Goal: Task Accomplishment & Management: Manage account settings

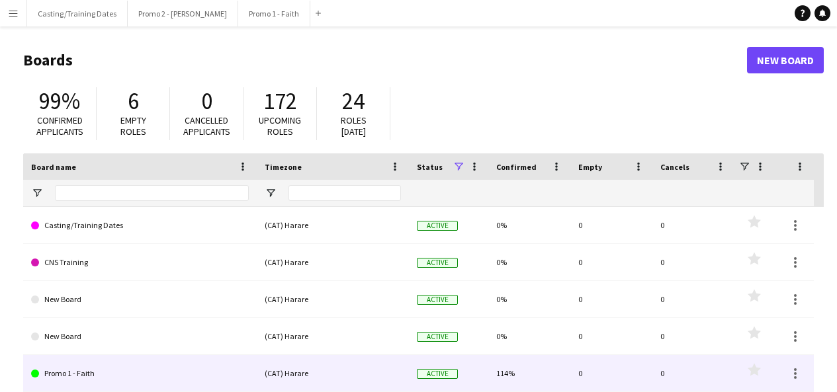
click at [86, 374] on link "Promo 1 - Faith" at bounding box center [140, 373] width 218 height 37
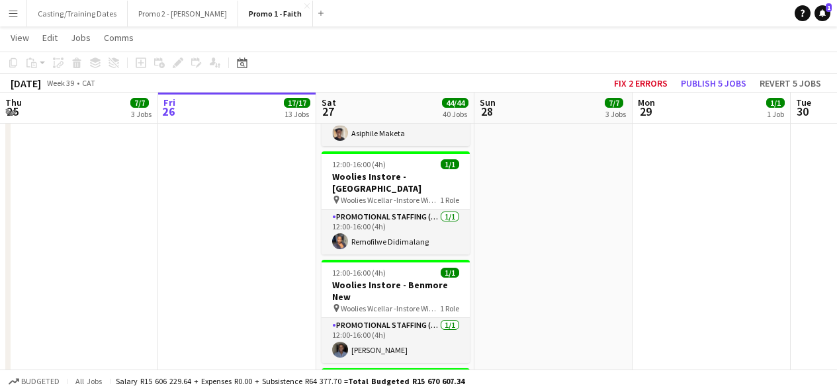
scroll to position [1737, 0]
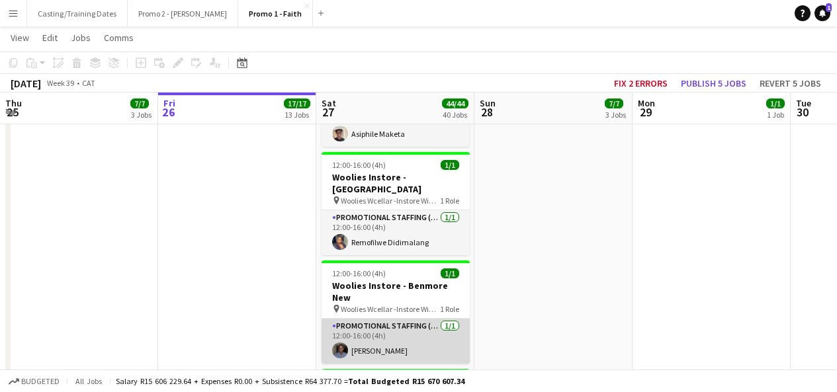
click at [371, 319] on app-card-role "Promotional Staffing (Brand Ambassadors) [DATE] 12:00-16:00 (4h) [PERSON_NAME]" at bounding box center [396, 341] width 148 height 45
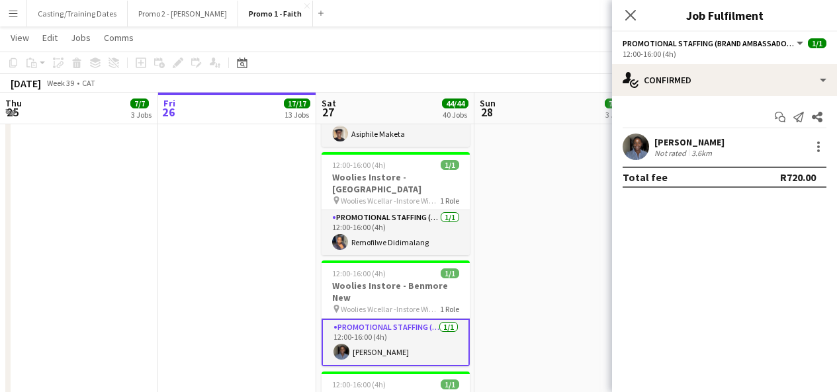
click at [640, 150] on app-user-avatar at bounding box center [636, 147] width 26 height 26
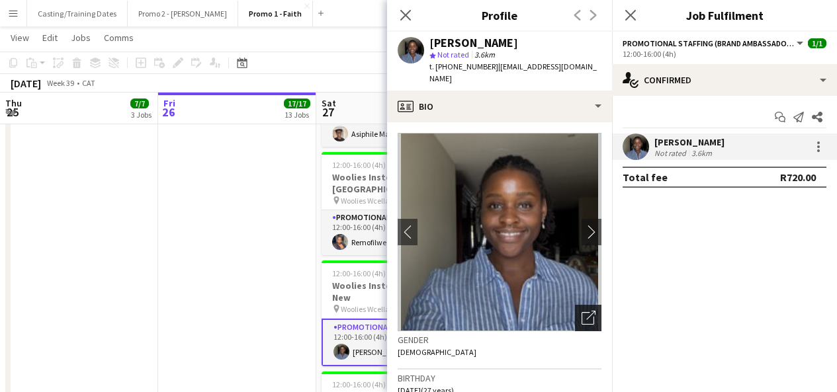
click at [582, 311] on icon "Open photos pop-in" at bounding box center [589, 318] width 14 height 14
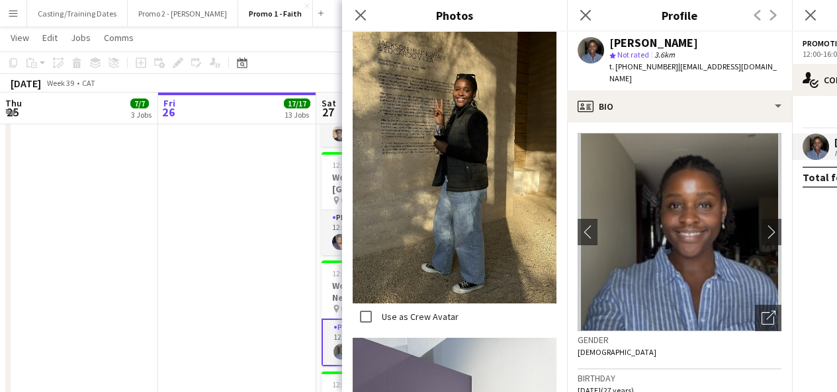
scroll to position [769, 0]
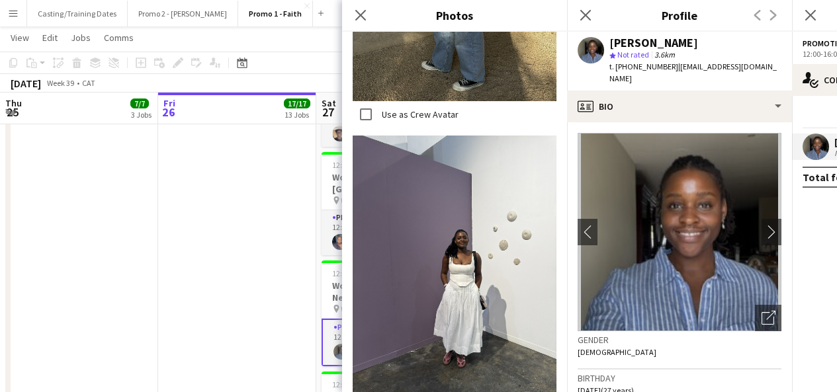
click at [371, 12] on div "Close pop-in" at bounding box center [360, 15] width 37 height 30
click at [584, 18] on icon at bounding box center [585, 15] width 13 height 13
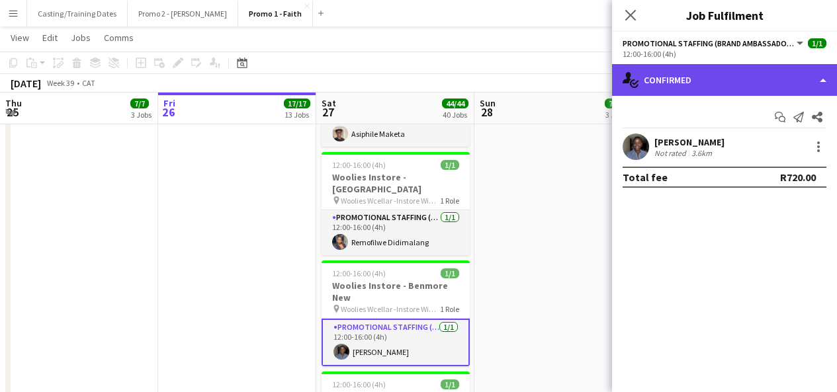
click at [741, 81] on div "single-neutral-actions-check-2 Confirmed" at bounding box center [724, 80] width 225 height 32
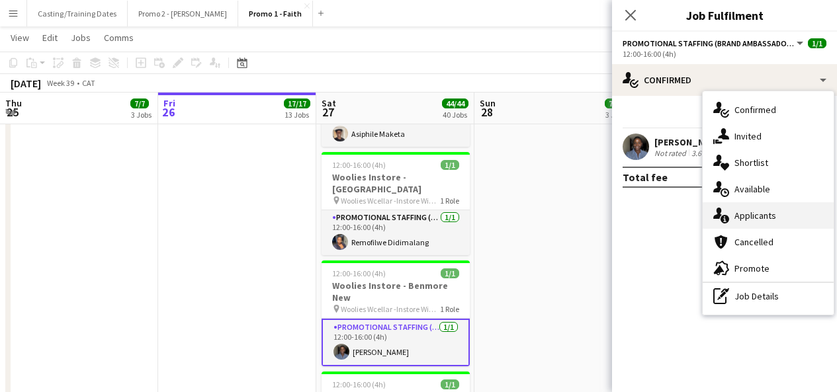
click at [752, 218] on span "Applicants" at bounding box center [755, 216] width 42 height 12
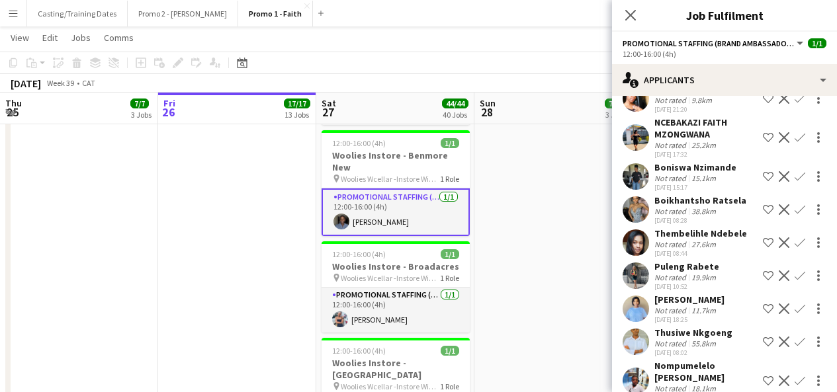
scroll to position [383, 0]
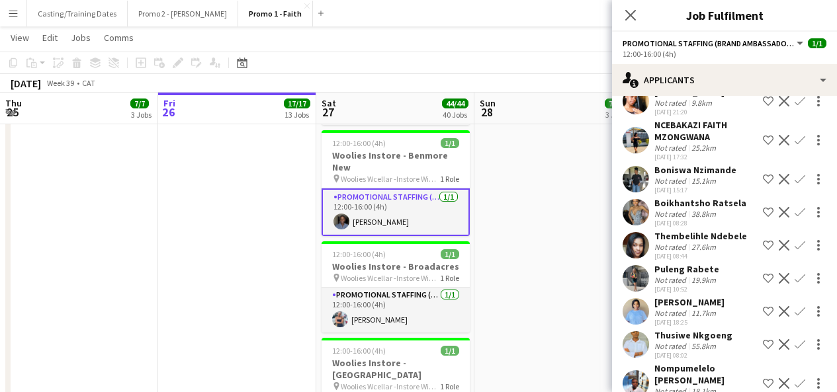
click at [636, 114] on app-user-avatar at bounding box center [636, 101] width 26 height 26
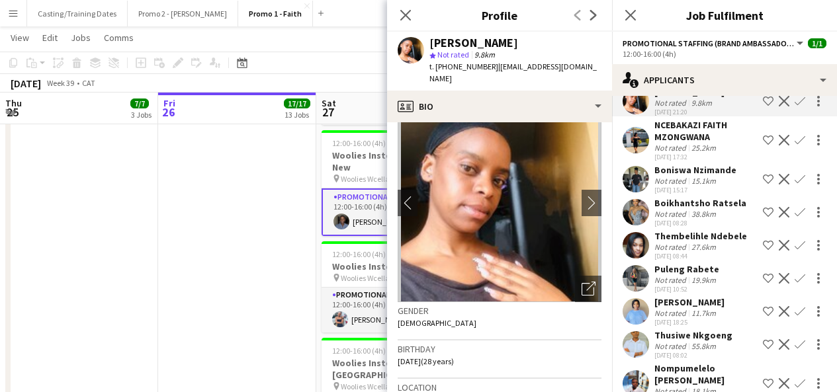
scroll to position [32, 0]
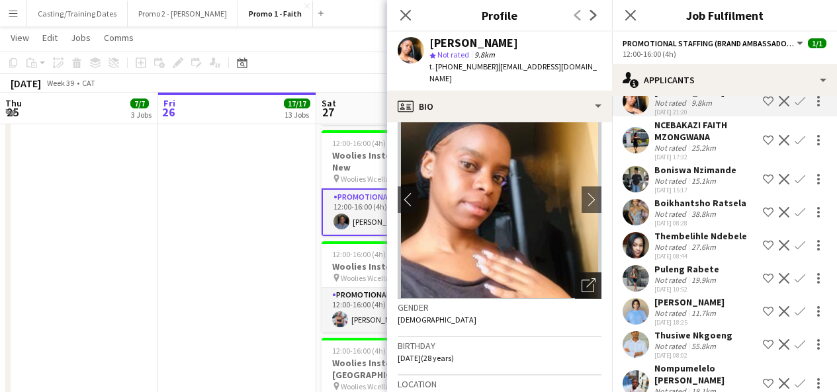
click at [576, 294] on div "Open photos pop-in" at bounding box center [588, 286] width 26 height 26
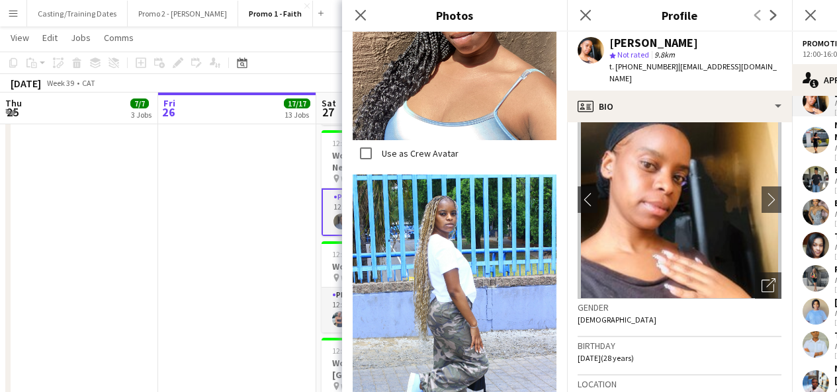
scroll to position [1344, 0]
click at [363, 13] on icon at bounding box center [360, 15] width 13 height 13
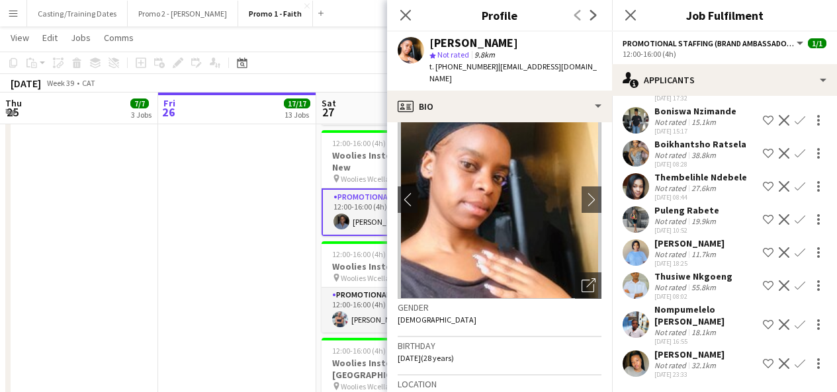
scroll to position [453, 0]
click at [639, 263] on app-user-avatar at bounding box center [636, 253] width 26 height 26
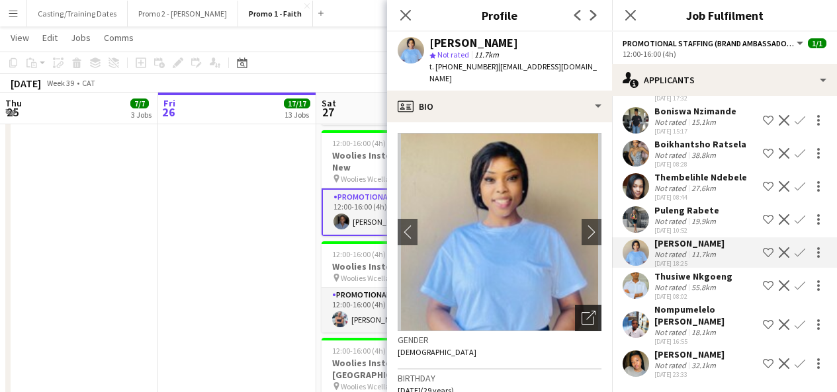
click at [582, 311] on icon "Open photos pop-in" at bounding box center [589, 318] width 14 height 14
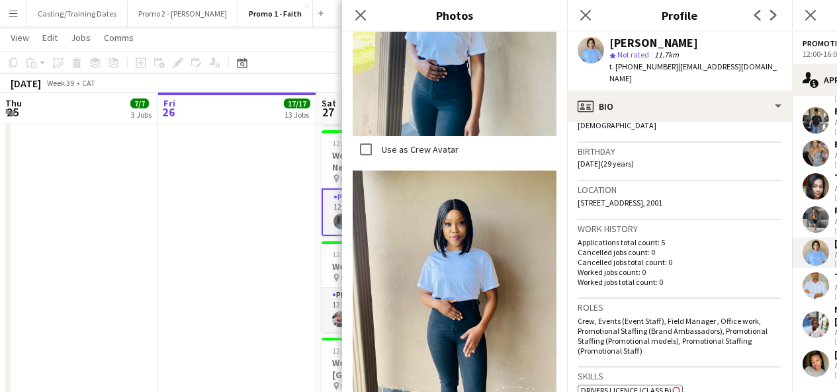
scroll to position [953, 0]
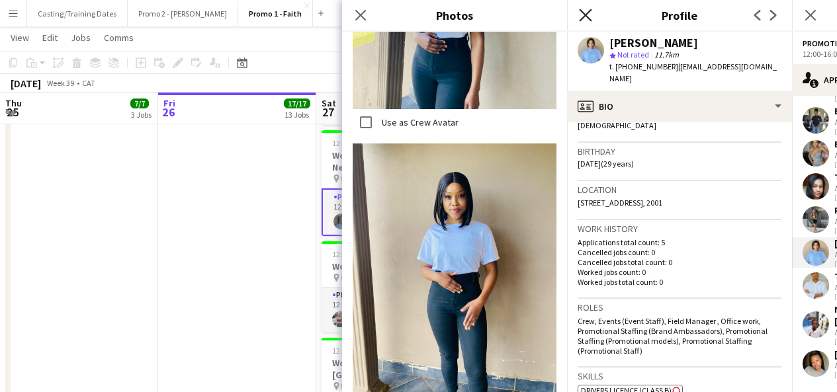
click at [581, 12] on icon "Close pop-in" at bounding box center [585, 15] width 13 height 13
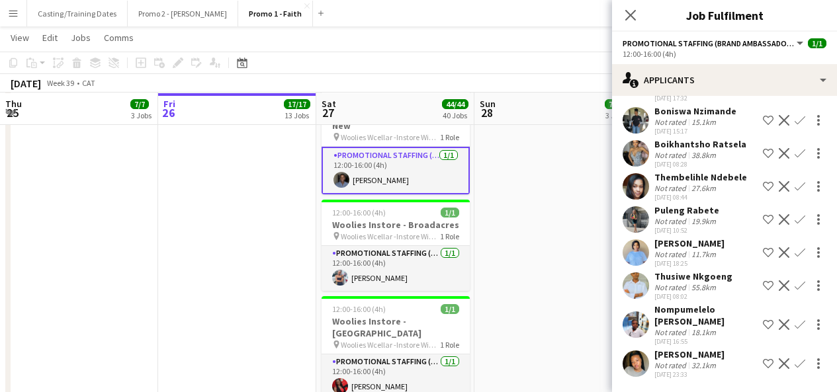
scroll to position [1910, 0]
click at [639, 328] on app-user-avatar at bounding box center [636, 325] width 26 height 26
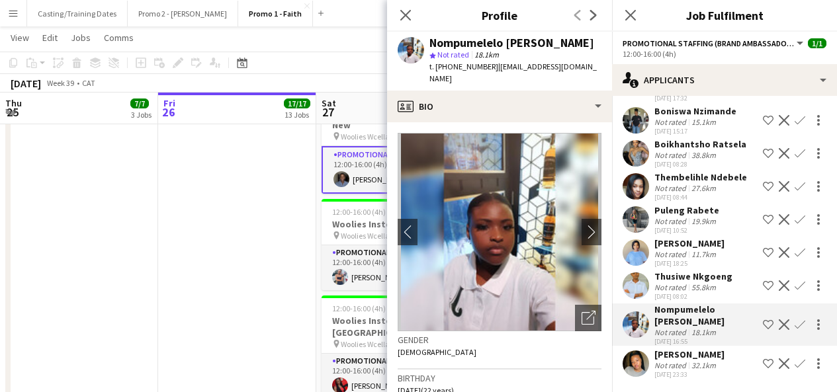
scroll to position [107, 0]
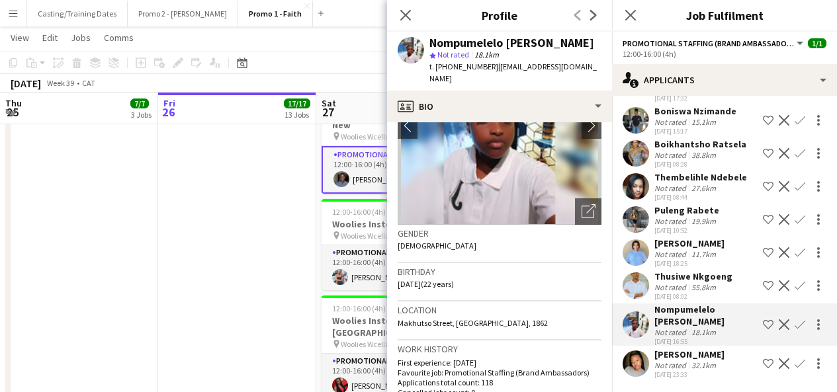
click at [638, 361] on app-user-avatar at bounding box center [636, 364] width 26 height 26
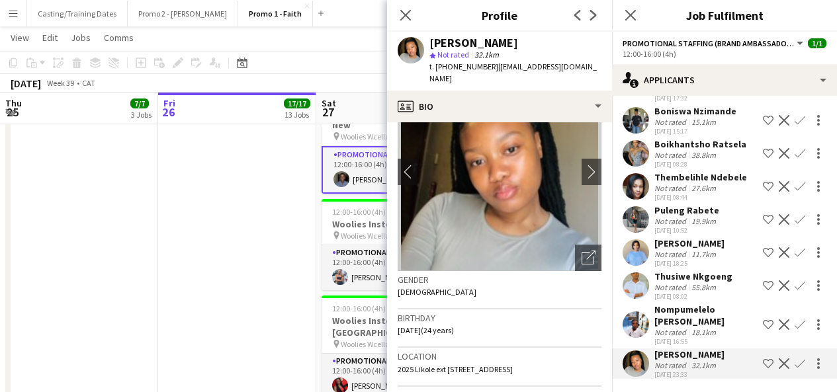
scroll to position [443, 0]
click at [633, 233] on app-user-avatar at bounding box center [636, 219] width 26 height 26
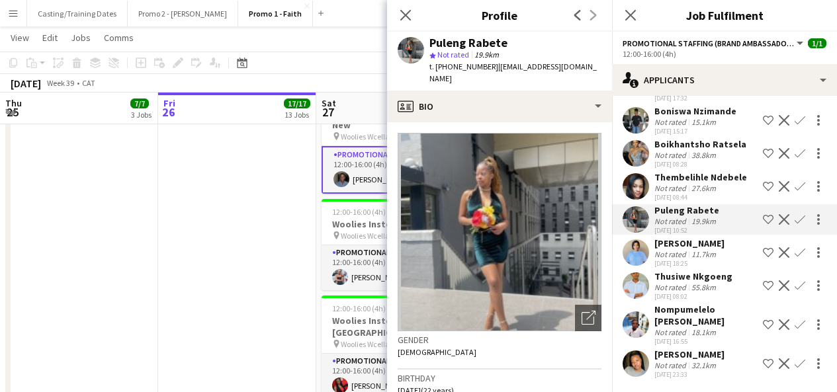
click at [628, 200] on app-user-avatar at bounding box center [636, 186] width 26 height 26
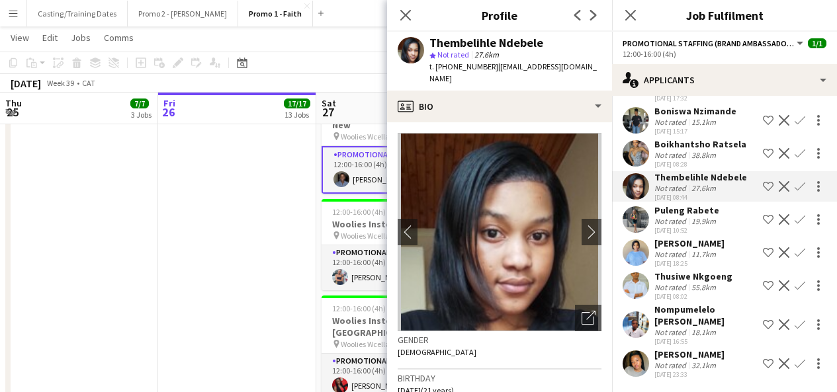
click at [641, 167] on app-user-avatar at bounding box center [636, 153] width 26 height 26
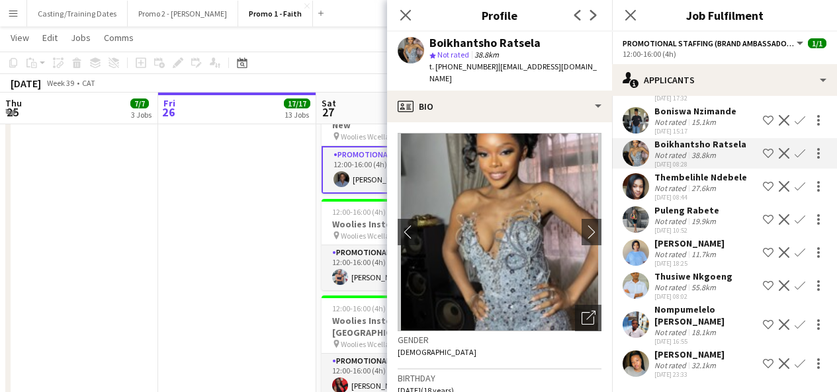
click at [638, 134] on app-user-avatar at bounding box center [636, 120] width 26 height 26
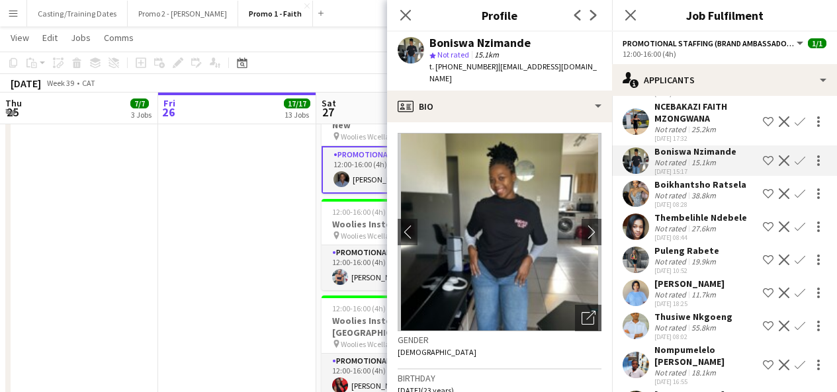
click at [638, 135] on app-user-avatar at bounding box center [636, 122] width 26 height 26
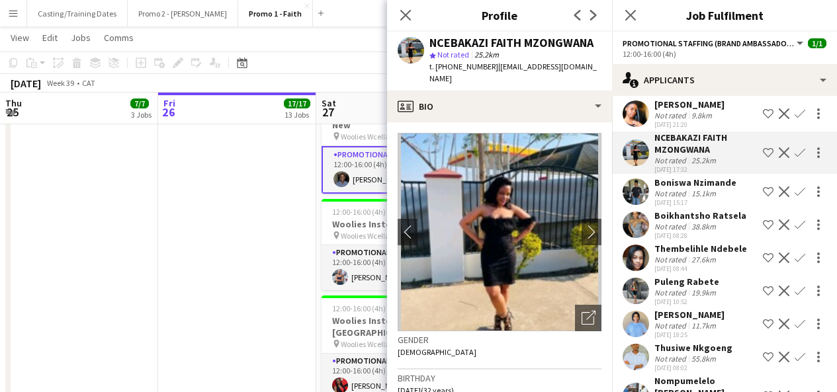
scroll to position [370, 0]
click at [638, 128] on app-user-avatar at bounding box center [636, 114] width 26 height 26
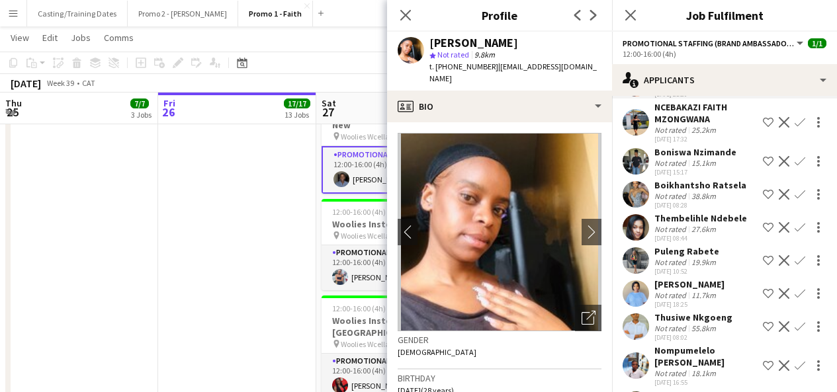
scroll to position [402, 0]
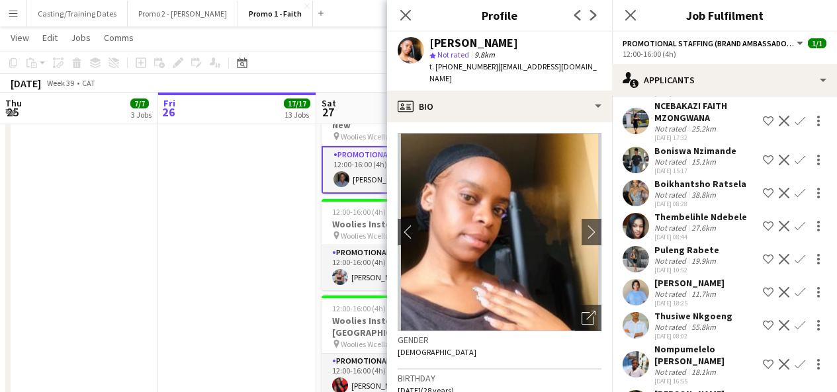
click at [638, 306] on app-user-avatar at bounding box center [636, 292] width 26 height 26
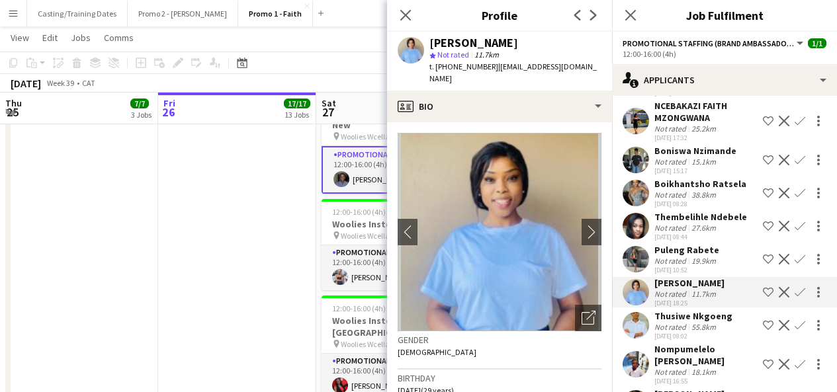
click at [414, 10] on div "Close pop-in" at bounding box center [405, 15] width 37 height 30
click at [412, 16] on app-icon "Close pop-in" at bounding box center [405, 15] width 19 height 19
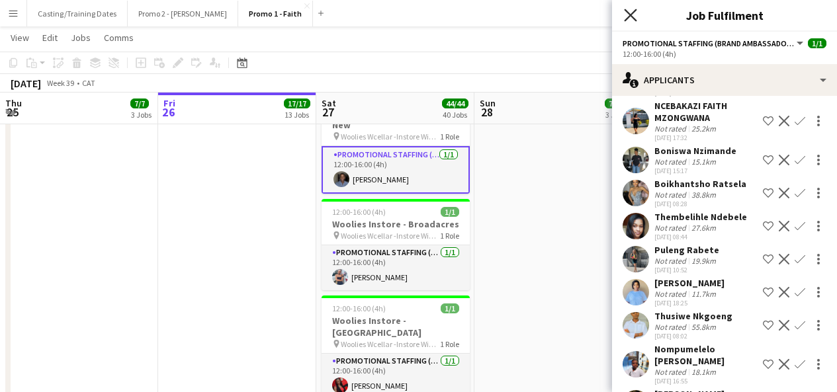
click at [629, 14] on icon at bounding box center [630, 15] width 13 height 13
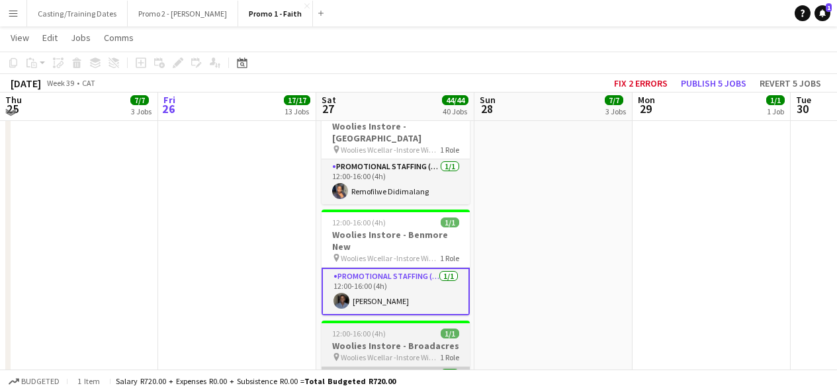
scroll to position [1782, 0]
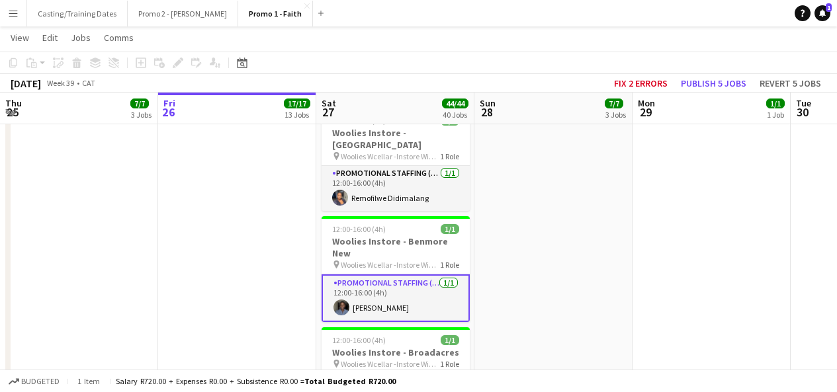
click at [416, 275] on app-card-role "Promotional Staffing (Brand Ambassadors) [DATE] 12:00-16:00 (4h) [PERSON_NAME]" at bounding box center [396, 299] width 148 height 48
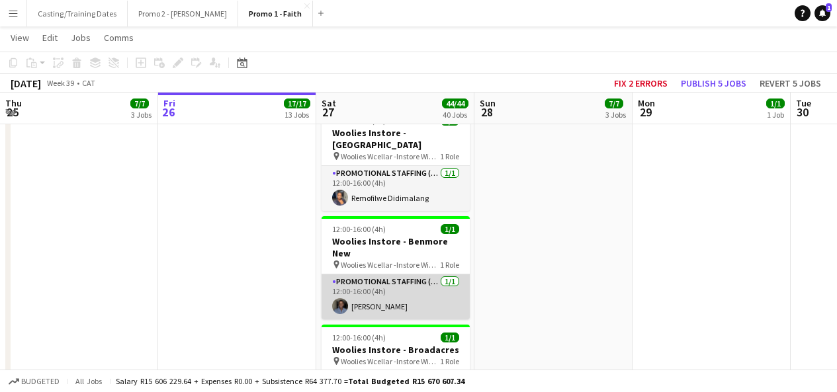
click at [416, 275] on app-card-role "Promotional Staffing (Brand Ambassadors) [DATE] 12:00-16:00 (4h) [PERSON_NAME]" at bounding box center [396, 297] width 148 height 45
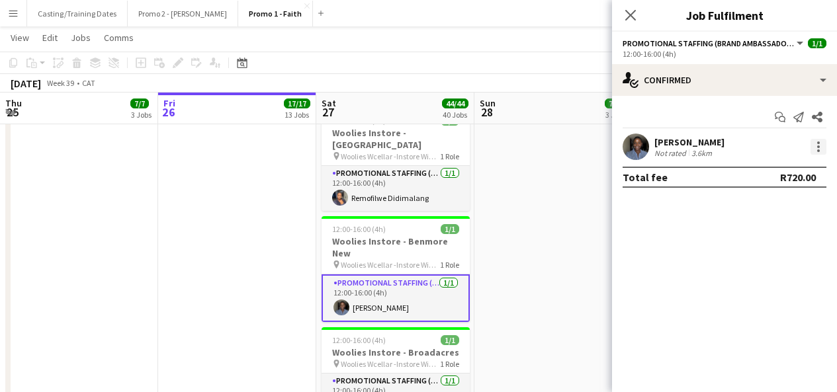
click at [817, 143] on div at bounding box center [818, 143] width 3 height 3
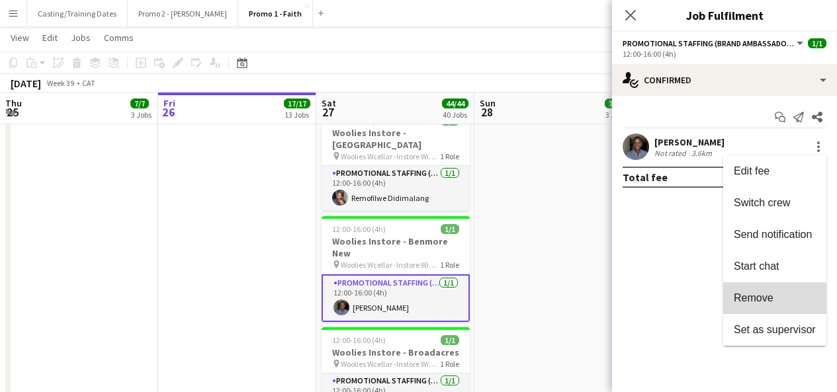
click at [769, 303] on span "Remove" at bounding box center [754, 297] width 40 height 11
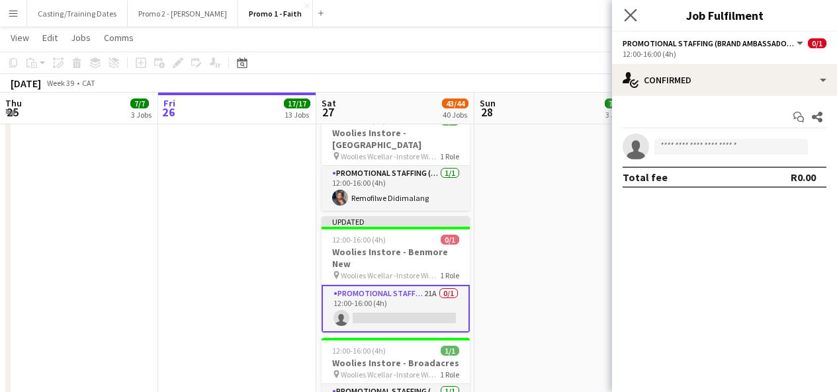
click at [636, 19] on icon "Close pop-in" at bounding box center [630, 15] width 13 height 13
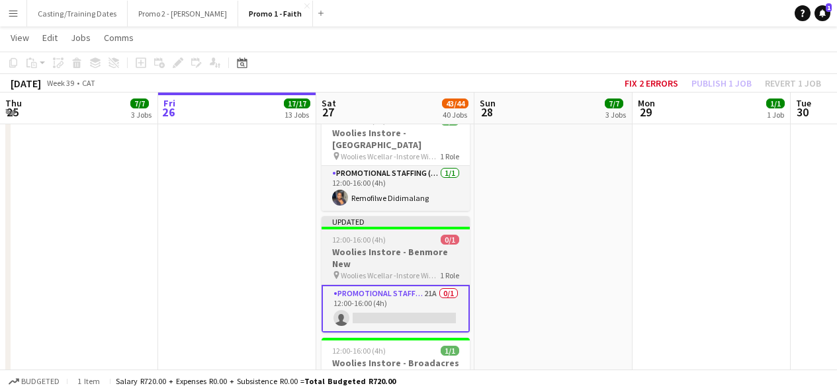
click at [448, 216] on div "Updated" at bounding box center [396, 221] width 148 height 11
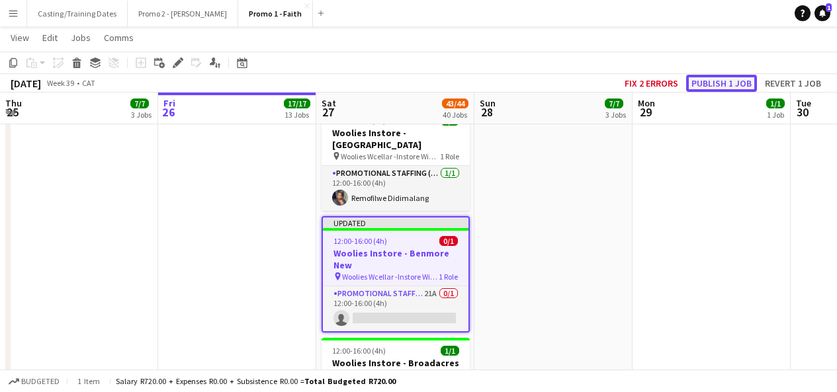
click at [736, 85] on button "Publish 1 job" at bounding box center [721, 83] width 71 height 17
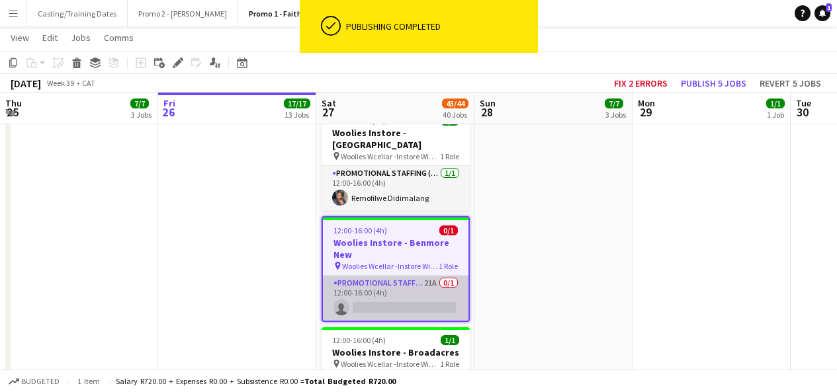
click at [415, 276] on app-card-role "Promotional Staffing (Brand Ambassadors) 21A 0/1 12:00-16:00 (4h) single-neutra…" at bounding box center [396, 298] width 146 height 45
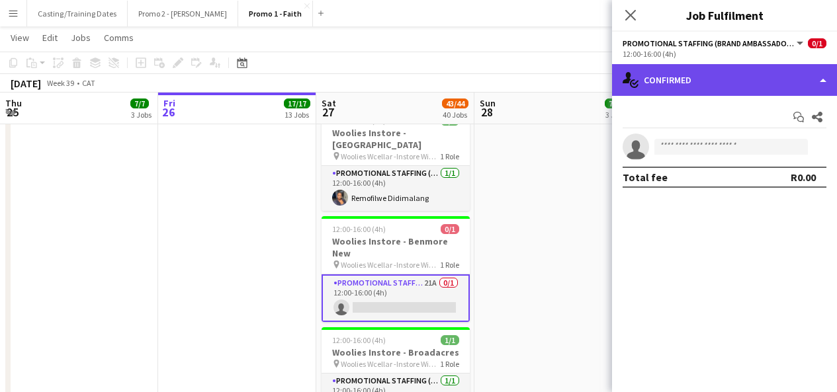
click at [692, 86] on div "single-neutral-actions-check-2 Confirmed" at bounding box center [724, 80] width 225 height 32
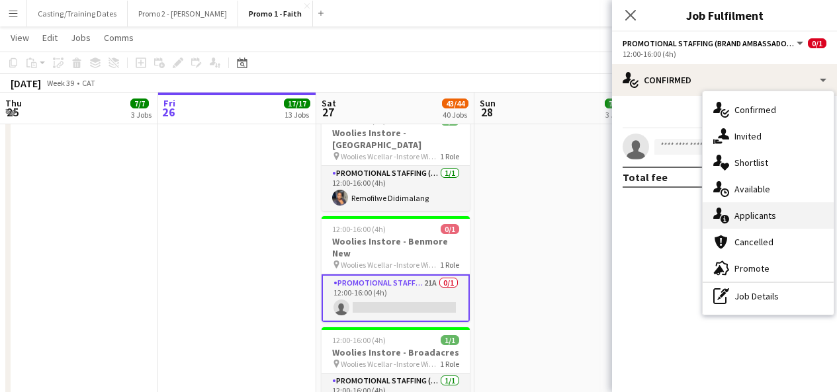
click at [752, 220] on span "Applicants" at bounding box center [755, 216] width 42 height 12
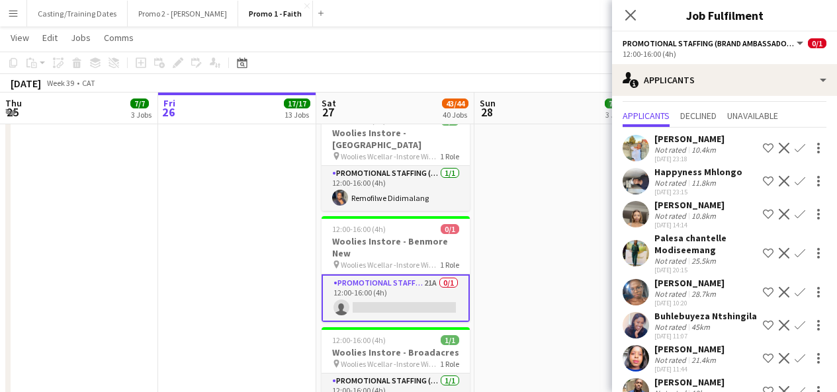
scroll to position [48, 0]
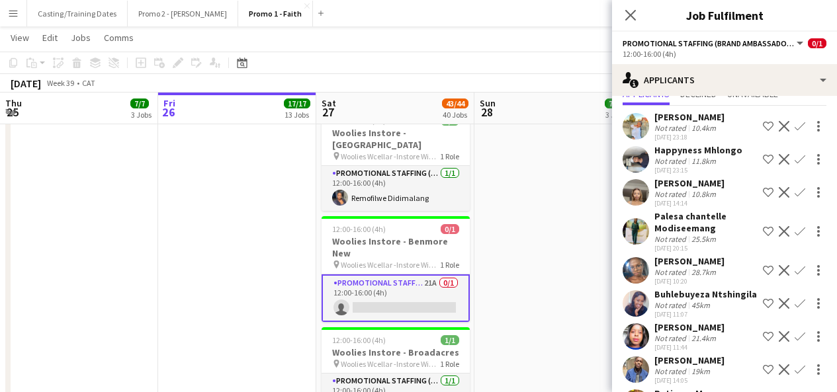
click at [640, 191] on app-user-avatar at bounding box center [636, 192] width 26 height 26
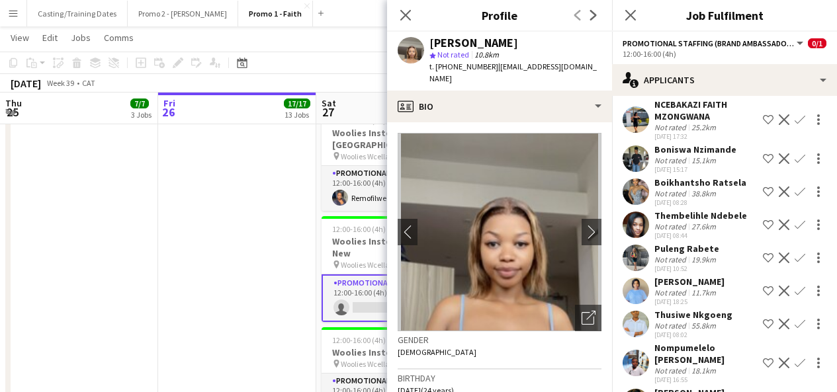
scroll to position [466, 0]
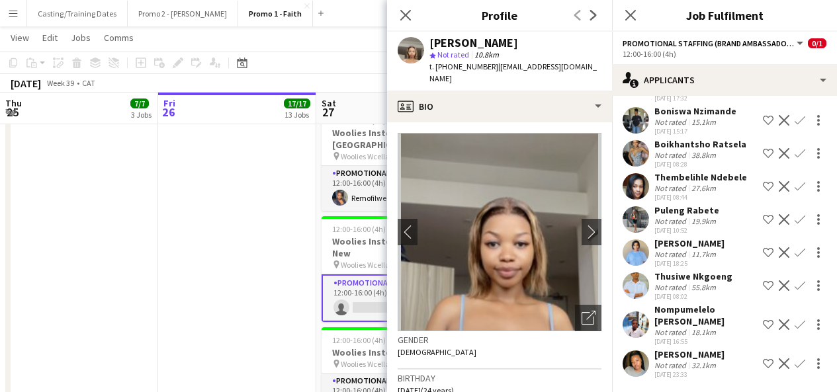
click at [646, 260] on app-user-avatar at bounding box center [636, 253] width 26 height 26
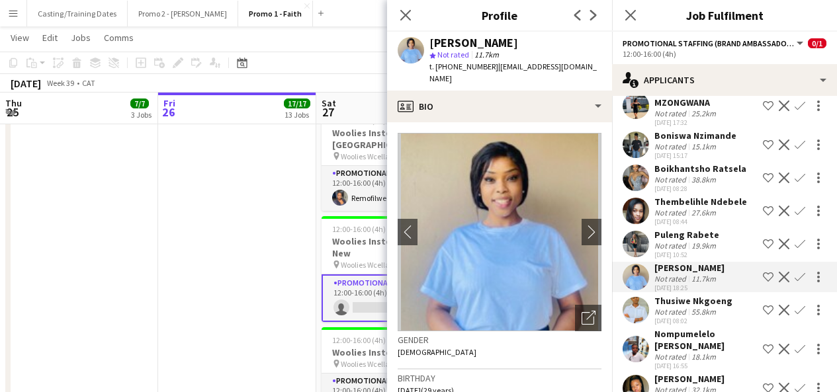
scroll to position [416, 0]
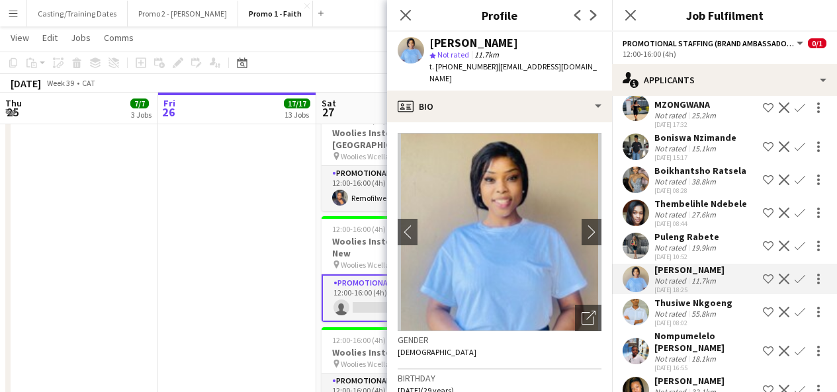
click at [639, 259] on app-user-avatar at bounding box center [636, 246] width 26 height 26
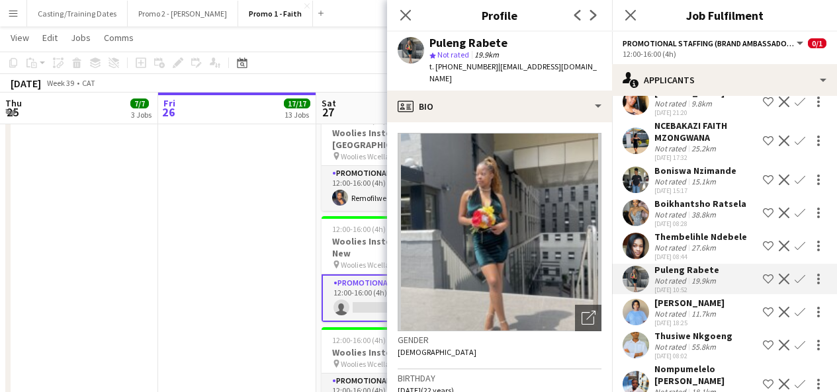
scroll to position [381, 0]
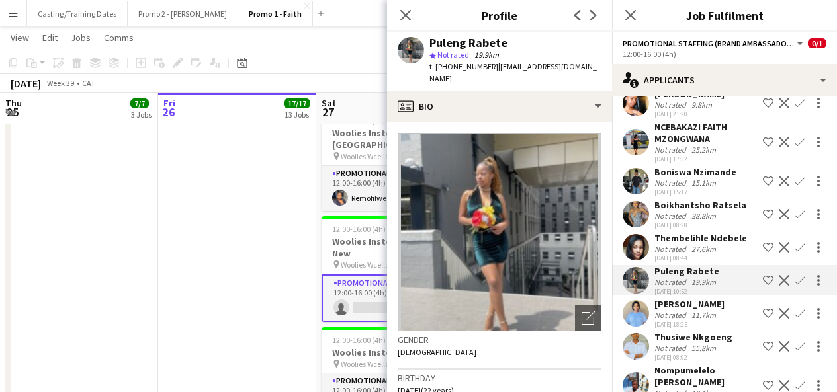
click at [637, 261] on app-user-avatar at bounding box center [636, 247] width 26 height 26
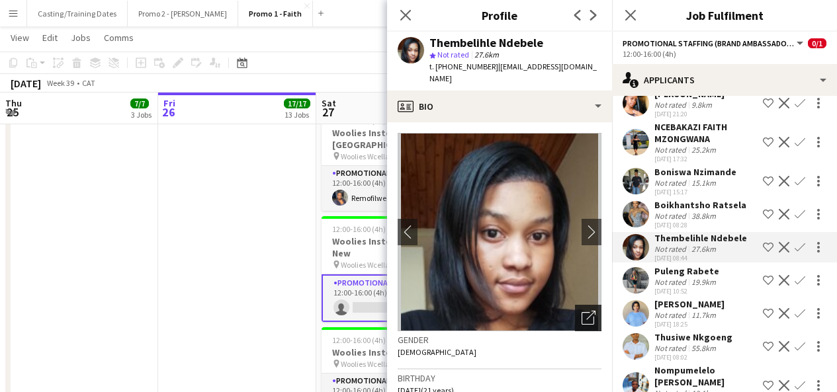
click at [582, 312] on icon "Open photos pop-in" at bounding box center [589, 318] width 14 height 14
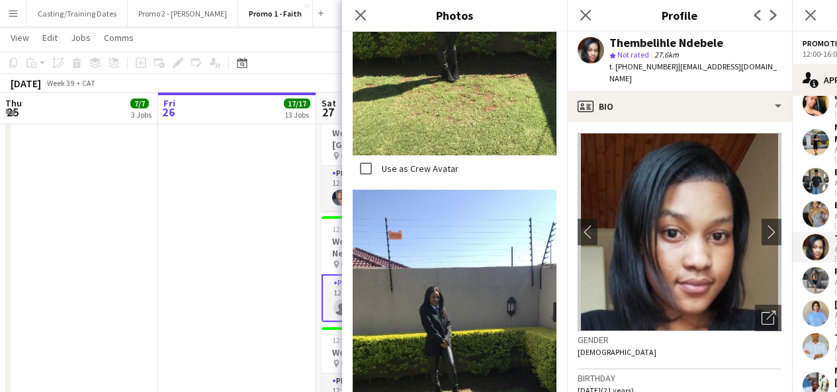
scroll to position [1008, 0]
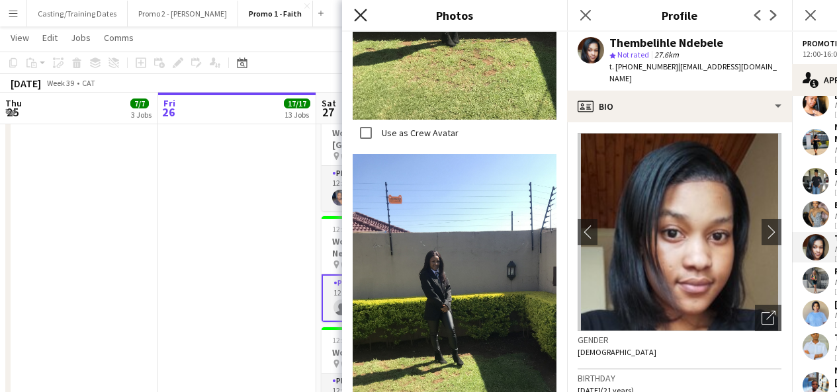
click at [359, 11] on icon "Close pop-in" at bounding box center [360, 15] width 13 height 13
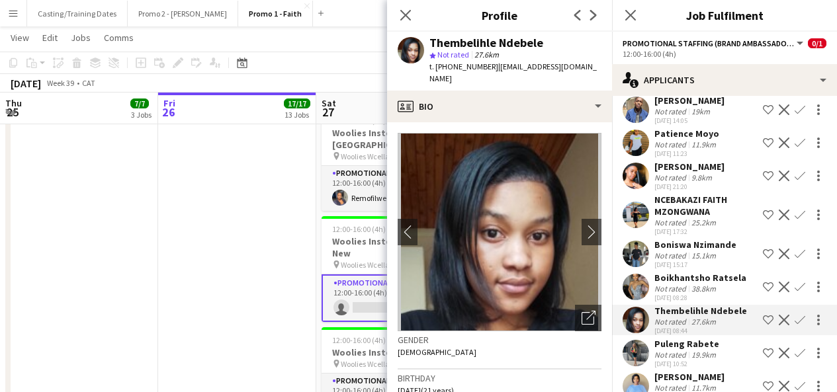
scroll to position [308, 0]
click at [689, 192] on div "[DATE] 21:20" at bounding box center [689, 187] width 70 height 9
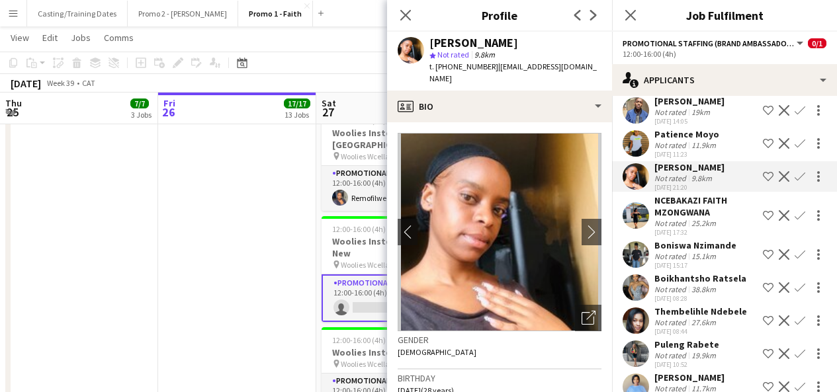
scroll to position [70, 0]
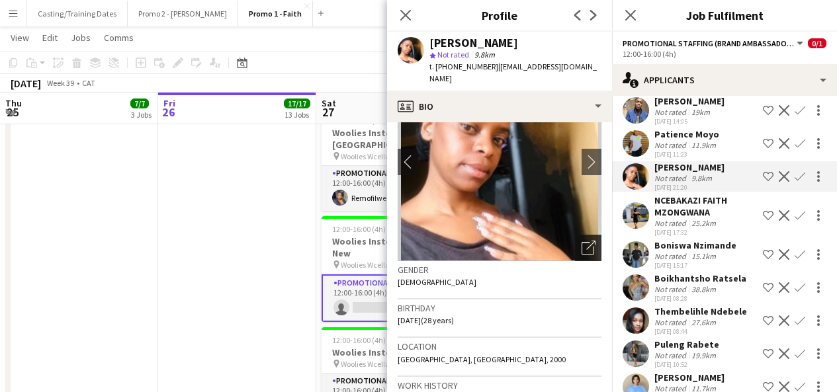
click at [582, 245] on icon "Open photos pop-in" at bounding box center [589, 248] width 14 height 14
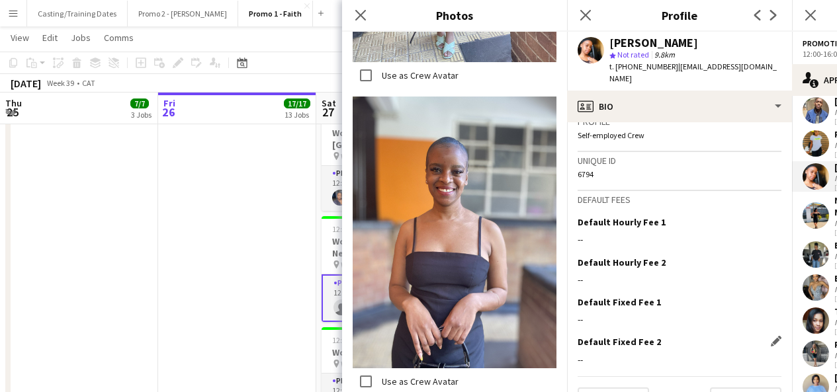
scroll to position [623, 0]
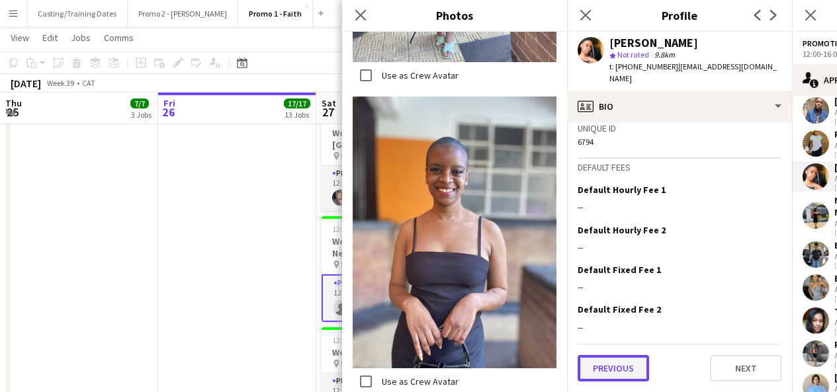
click at [616, 375] on button "Previous" at bounding box center [613, 368] width 71 height 26
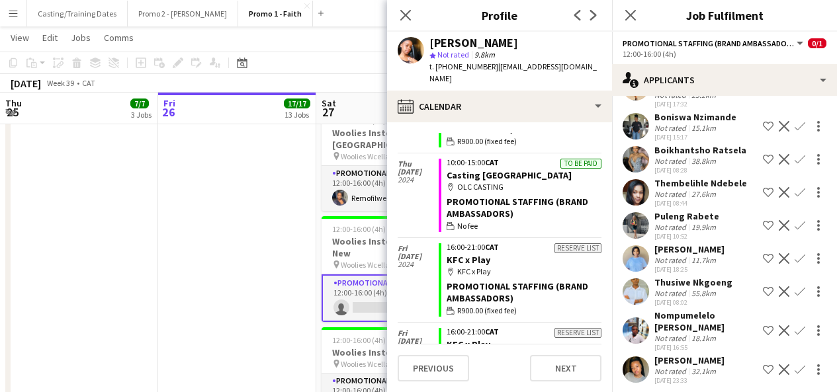
scroll to position [466, 0]
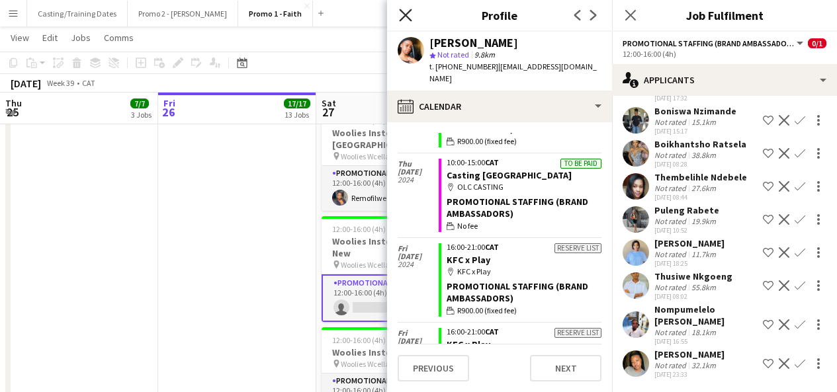
click at [402, 13] on icon at bounding box center [405, 15] width 13 height 13
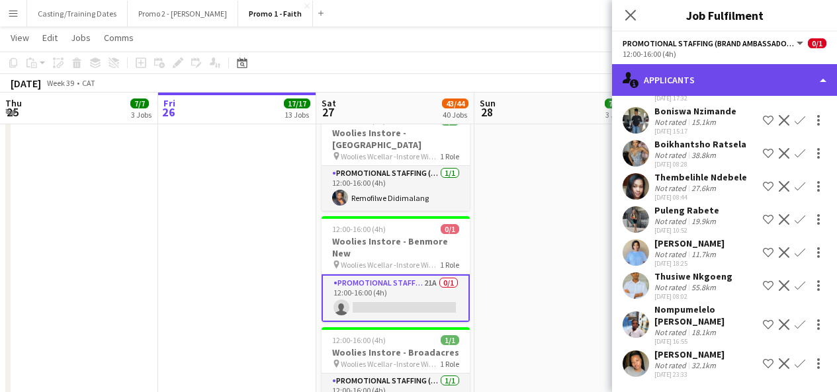
click at [706, 75] on div "single-neutral-actions-information Applicants" at bounding box center [724, 80] width 225 height 32
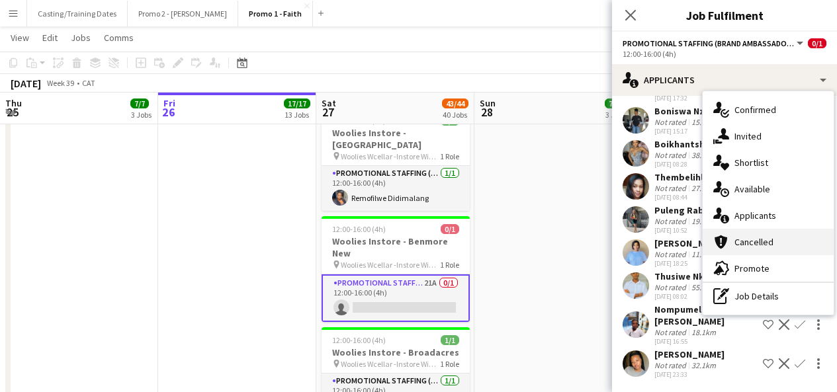
click at [764, 241] on span "Cancelled" at bounding box center [753, 242] width 39 height 12
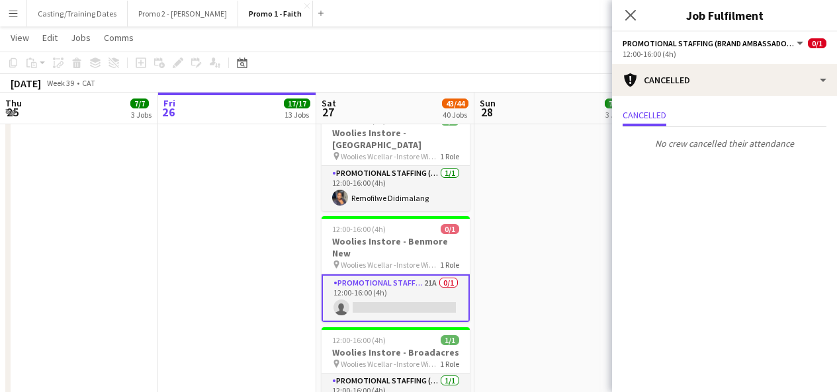
click at [627, 5] on div "Close pop-in" at bounding box center [630, 15] width 37 height 30
click at [627, 20] on icon at bounding box center [630, 15] width 13 height 13
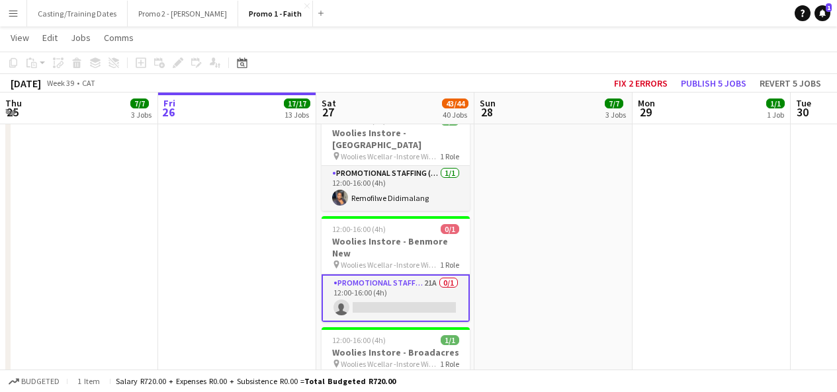
click at [406, 275] on app-card-role "Promotional Staffing (Brand Ambassadors) 21A 0/1 12:00-16:00 (4h) single-neutra…" at bounding box center [396, 299] width 148 height 48
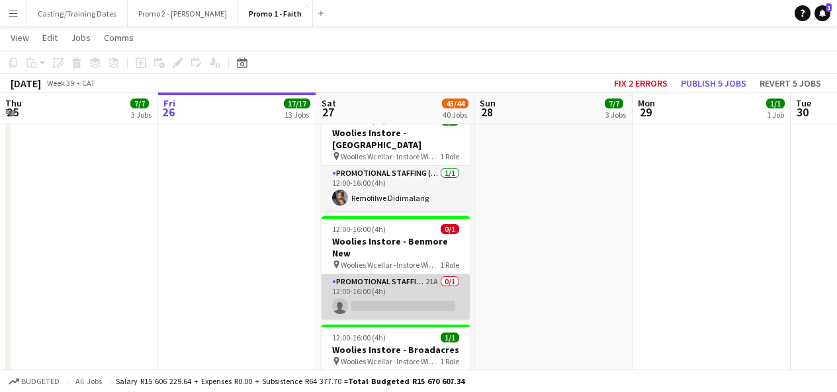
click at [435, 275] on app-card-role "Promotional Staffing (Brand Ambassadors) 21A 0/1 12:00-16:00 (4h) single-neutra…" at bounding box center [396, 297] width 148 height 45
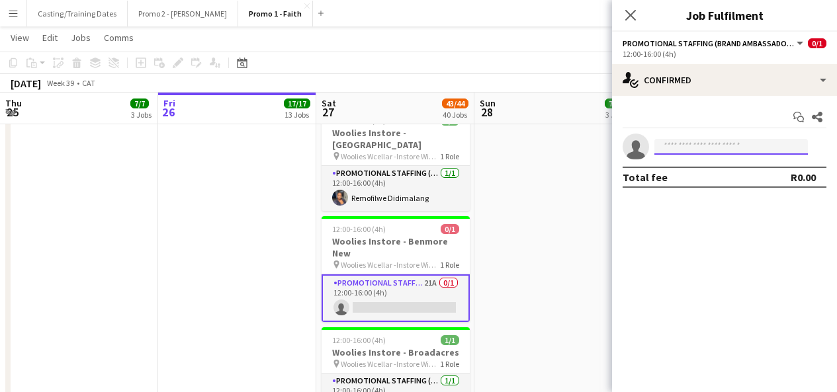
click at [710, 145] on input at bounding box center [731, 147] width 154 height 16
type input "******"
click at [694, 148] on input "******" at bounding box center [731, 147] width 154 height 16
click at [630, 19] on icon "Close pop-in" at bounding box center [630, 15] width 13 height 13
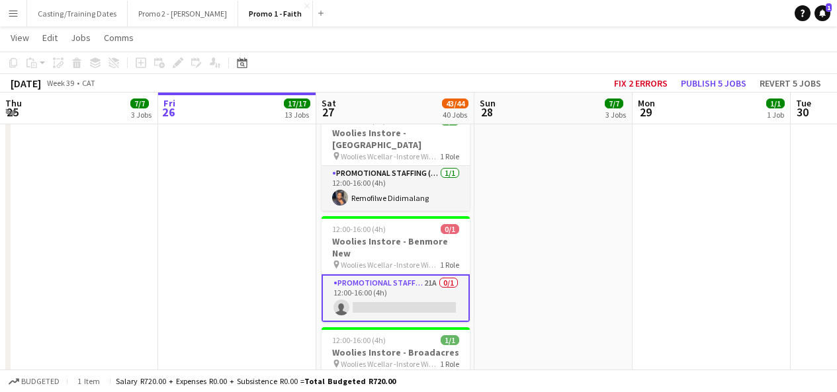
click at [420, 275] on app-card-role "Promotional Staffing (Brand Ambassadors) 21A 0/1 12:00-16:00 (4h) single-neutra…" at bounding box center [396, 299] width 148 height 48
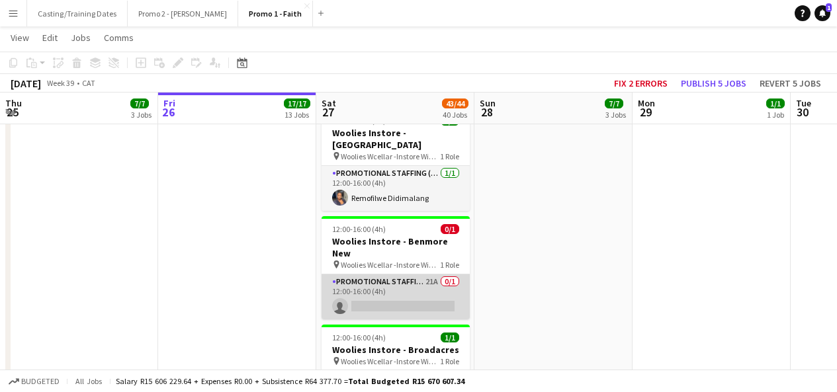
click at [409, 275] on app-card-role "Promotional Staffing (Brand Ambassadors) 21A 0/1 12:00-16:00 (4h) single-neutra…" at bounding box center [396, 297] width 148 height 45
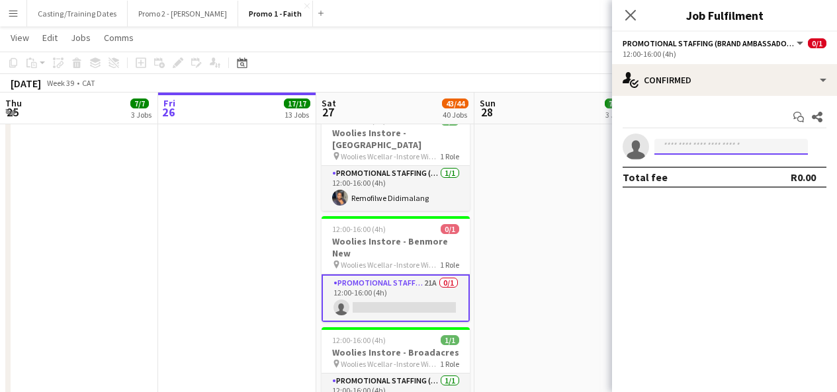
click at [719, 141] on input at bounding box center [731, 147] width 154 height 16
drag, startPoint x: 681, startPoint y: 146, endPoint x: 647, endPoint y: 140, distance: 34.3
click at [647, 140] on app-invite-slot "single-neutral-actions ******" at bounding box center [724, 147] width 225 height 26
type input "******"
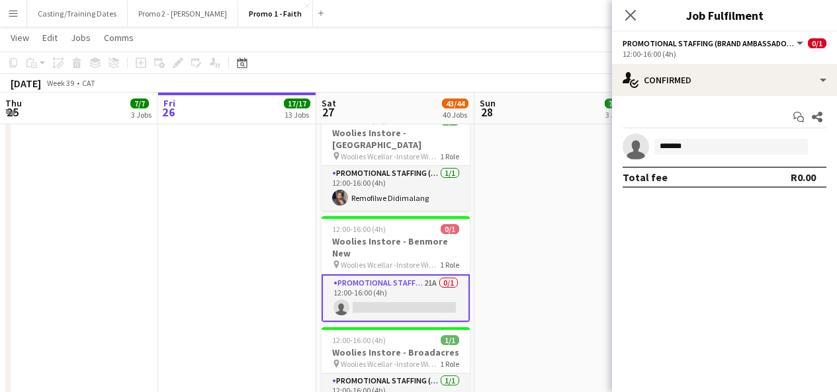
click at [3, 11] on button "Menu" at bounding box center [13, 13] width 26 height 26
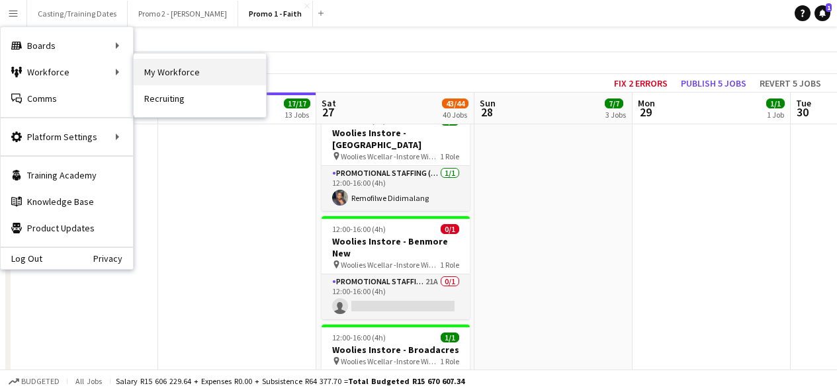
click at [182, 64] on link "My Workforce" at bounding box center [200, 72] width 132 height 26
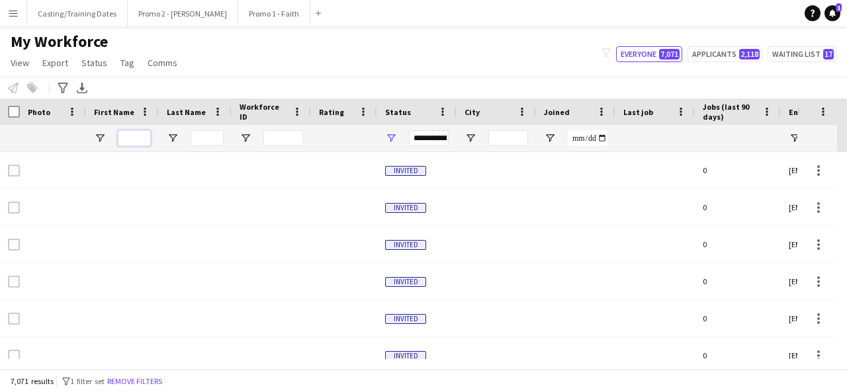
click at [122, 141] on input "First Name Filter Input" at bounding box center [134, 138] width 33 height 16
type input "***"
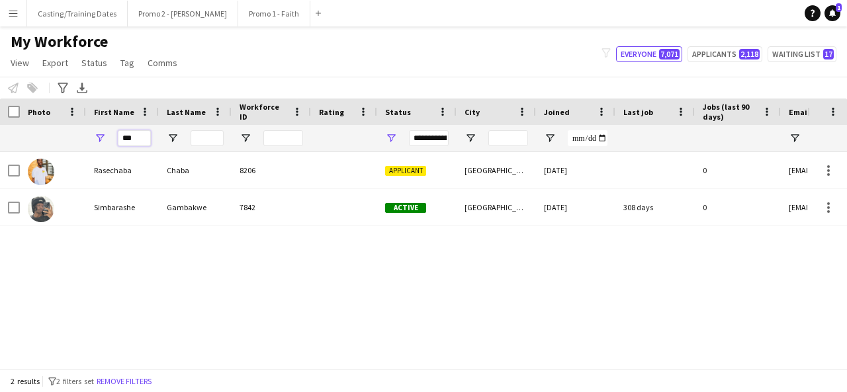
drag, startPoint x: 135, startPoint y: 138, endPoint x: 112, endPoint y: 138, distance: 22.5
click at [112, 138] on div "***" at bounding box center [122, 138] width 73 height 26
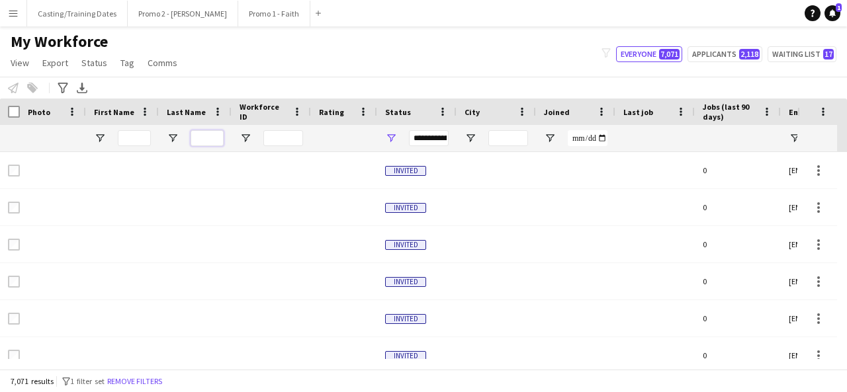
click at [211, 136] on input "Last Name Filter Input" at bounding box center [207, 138] width 33 height 16
click at [207, 136] on input "Last Name Filter Input" at bounding box center [207, 138] width 33 height 16
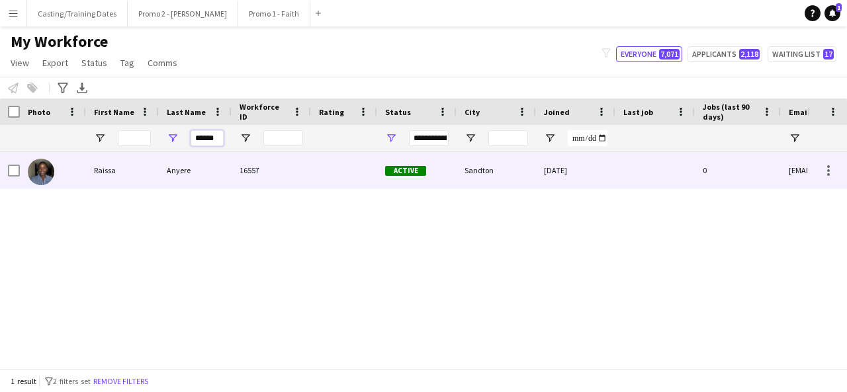
type input "******"
click at [218, 171] on div "Anyere" at bounding box center [195, 170] width 73 height 36
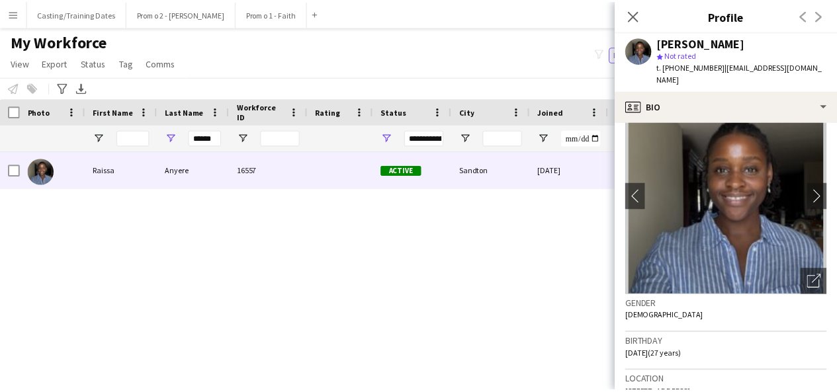
scroll to position [32, 0]
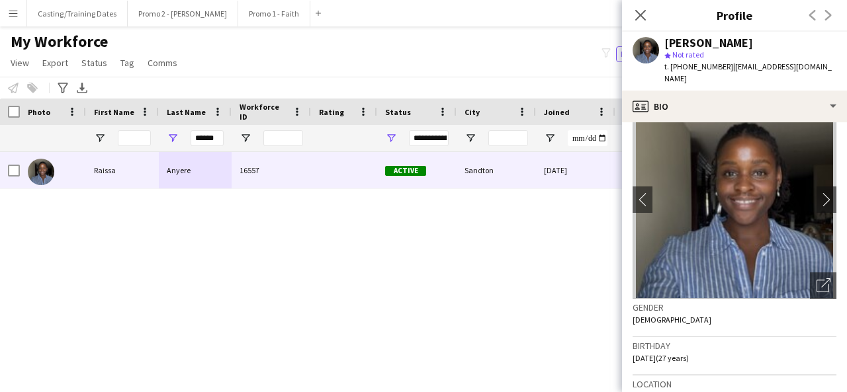
drag, startPoint x: 664, startPoint y: 41, endPoint x: 734, endPoint y: 46, distance: 70.3
click at [734, 46] on div "[PERSON_NAME]" at bounding box center [708, 43] width 89 height 12
copy div "[PERSON_NAME]"
click at [11, 13] on app-icon "Menu" at bounding box center [13, 13] width 11 height 11
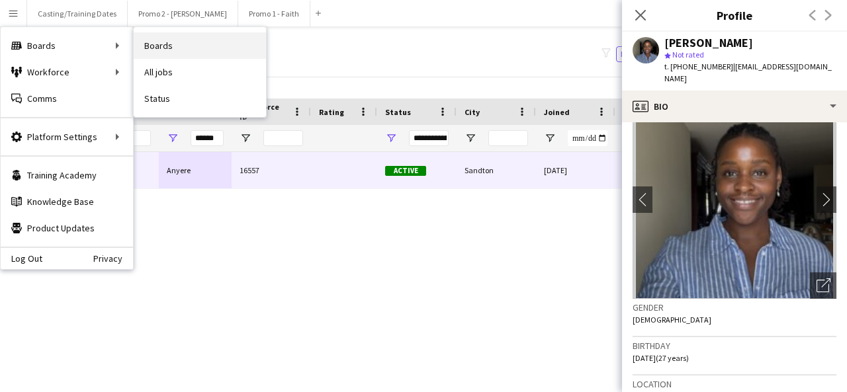
click at [167, 44] on link "Boards" at bounding box center [200, 45] width 132 height 26
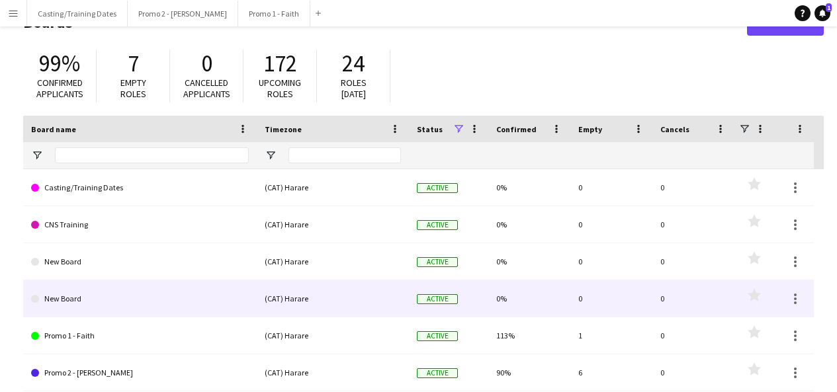
scroll to position [44, 0]
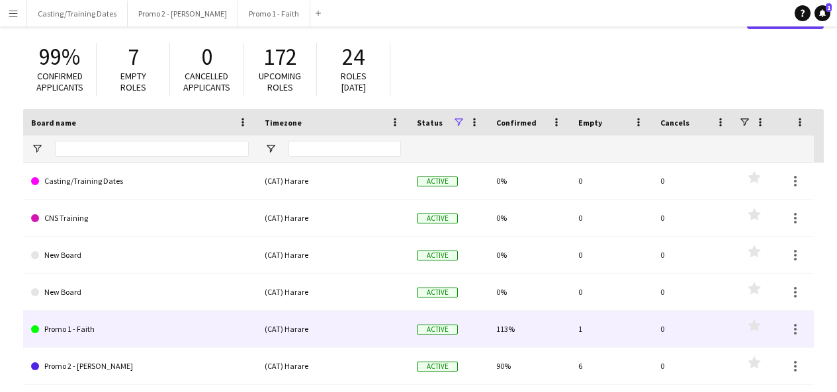
click at [73, 331] on link "Promo 1 - Faith" at bounding box center [140, 329] width 218 height 37
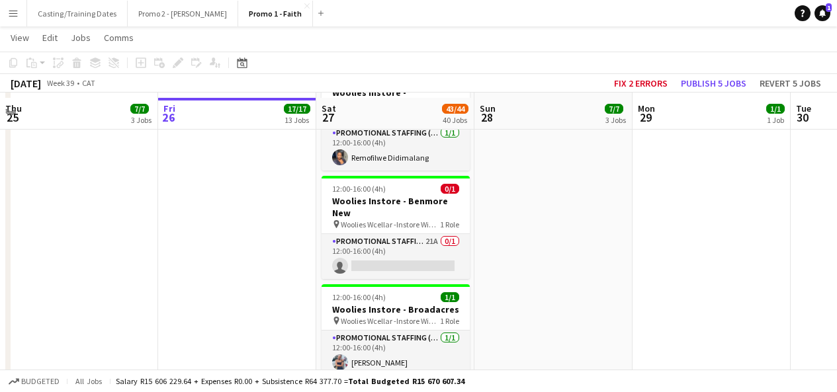
scroll to position [1829, 0]
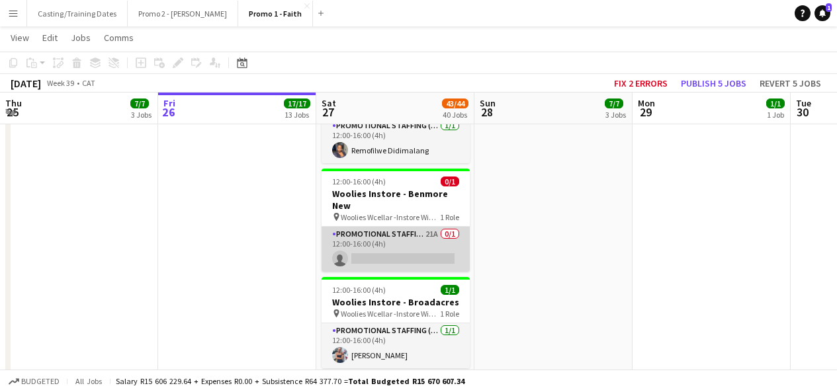
click at [385, 227] on app-card-role "Promotional Staffing (Brand Ambassadors) 21A 0/1 12:00-16:00 (4h) single-neutra…" at bounding box center [396, 249] width 148 height 45
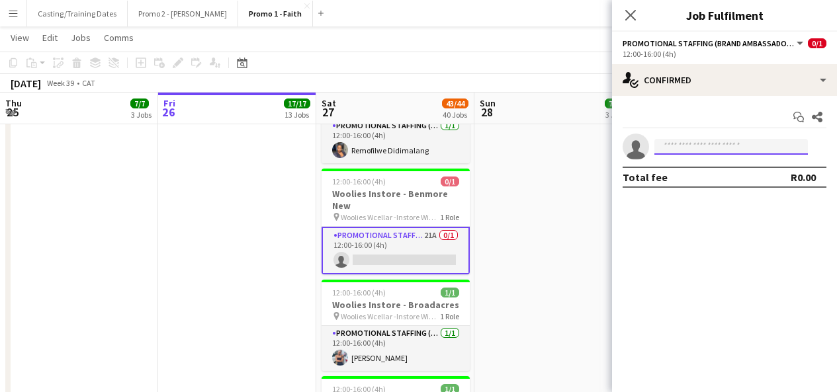
click at [706, 148] on input at bounding box center [731, 147] width 154 height 16
paste input "**********"
click at [683, 146] on input "**********" at bounding box center [731, 147] width 154 height 16
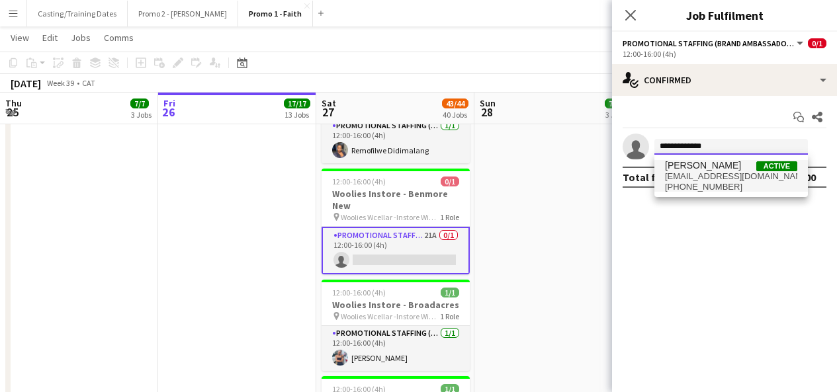
type input "**********"
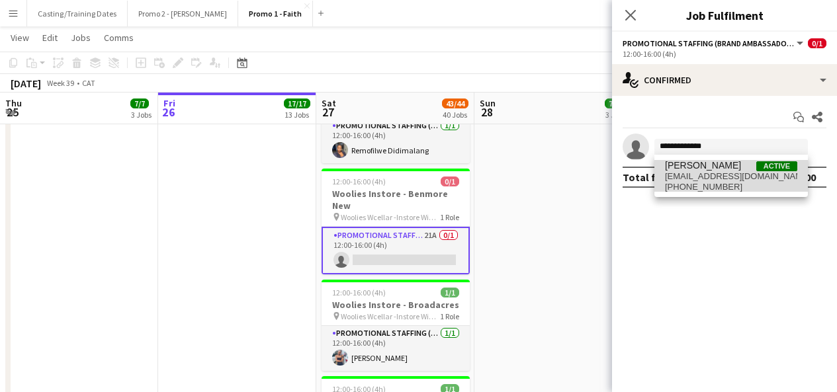
click at [697, 173] on span "[EMAIL_ADDRESS][DOMAIN_NAME]" at bounding box center [731, 176] width 132 height 11
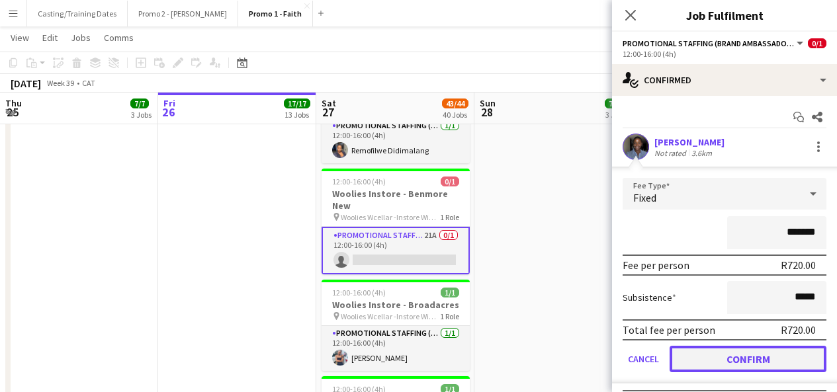
click at [737, 359] on button "Confirm" at bounding box center [748, 359] width 157 height 26
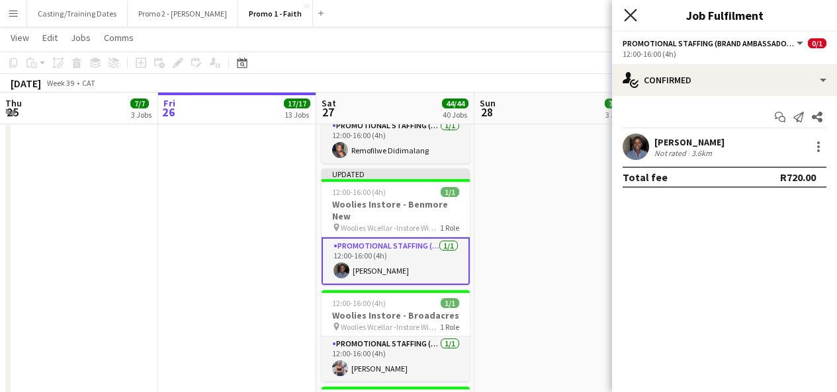
click at [632, 17] on icon at bounding box center [630, 15] width 13 height 13
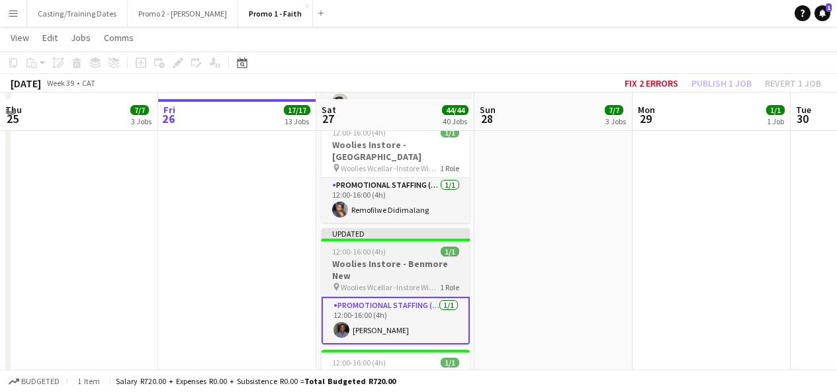
scroll to position [1769, 0]
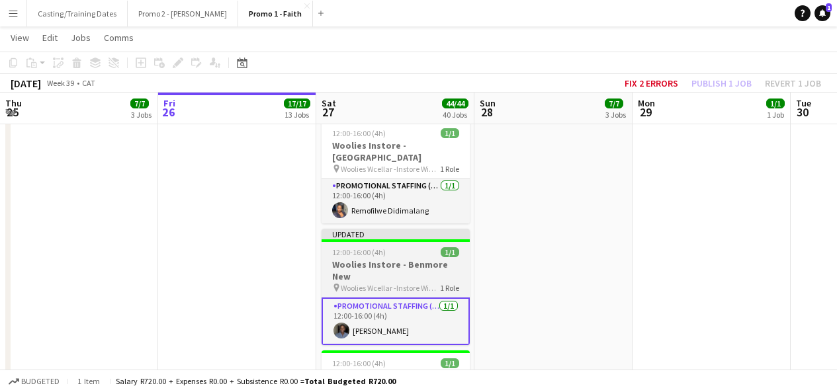
click at [404, 229] on div "Updated" at bounding box center [396, 234] width 148 height 11
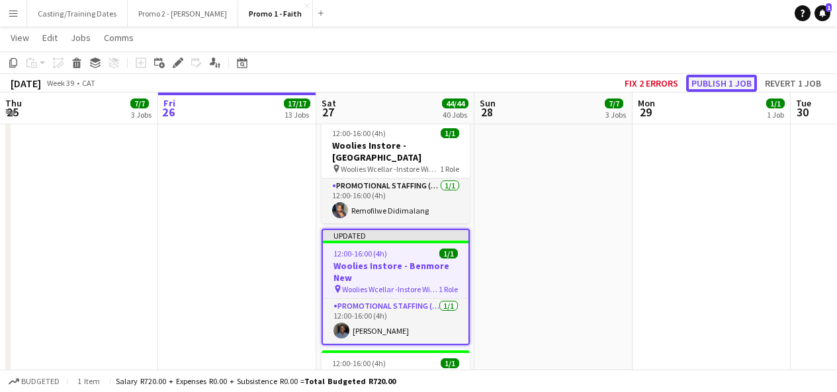
click at [728, 85] on button "Publish 1 job" at bounding box center [721, 83] width 71 height 17
